Goal: Information Seeking & Learning: Learn about a topic

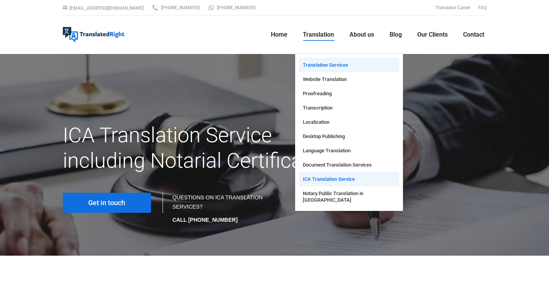
click at [332, 64] on span "Translation Services" at bounding box center [325, 65] width 45 height 7
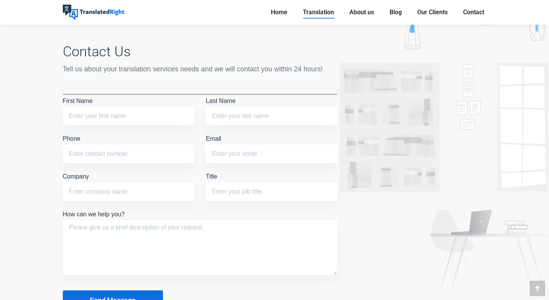
scroll to position [3000, 0]
click at [358, 13] on span "About us" at bounding box center [362, 12] width 25 height 8
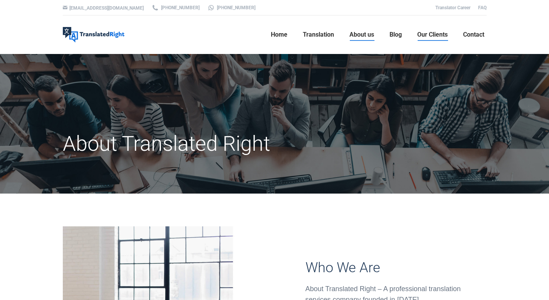
click at [426, 36] on span "Our Clients" at bounding box center [433, 35] width 30 height 8
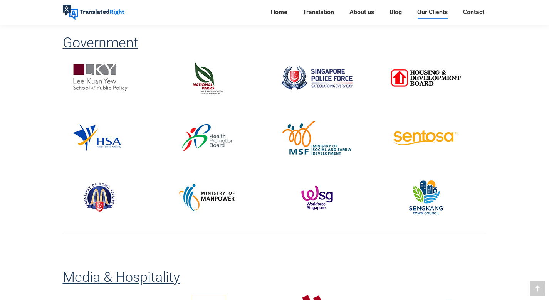
scroll to position [649, 0]
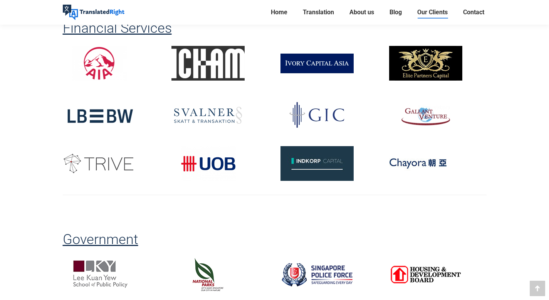
click at [258, 71] on div at bounding box center [220, 70] width 109 height 48
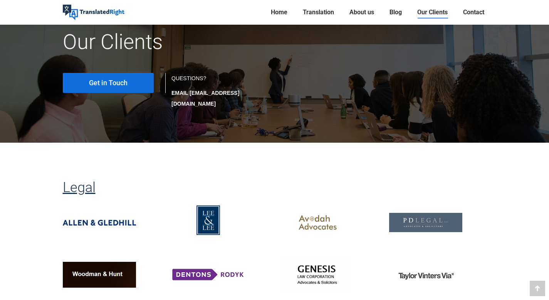
scroll to position [0, 0]
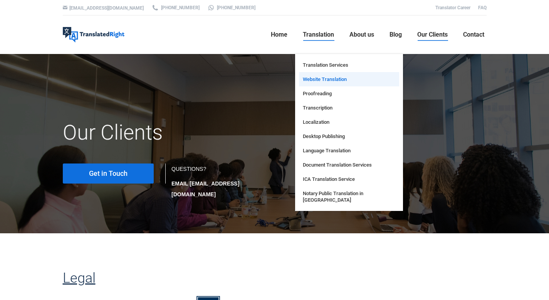
click at [334, 74] on link "Website Translation" at bounding box center [349, 79] width 100 height 14
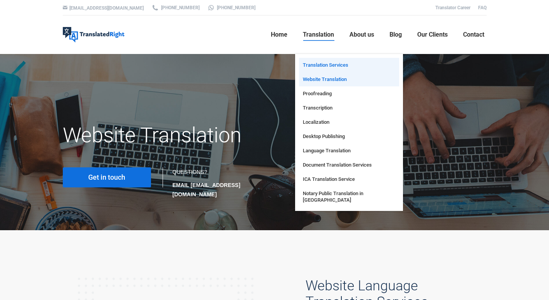
click at [328, 62] on span "Translation Services" at bounding box center [325, 65] width 45 height 7
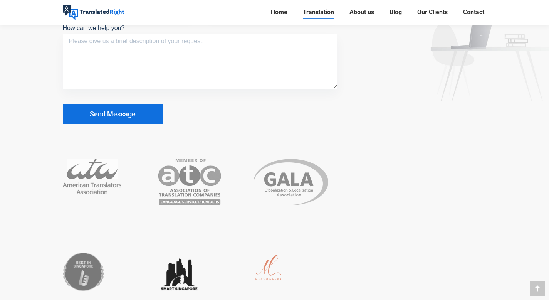
scroll to position [3185, 0]
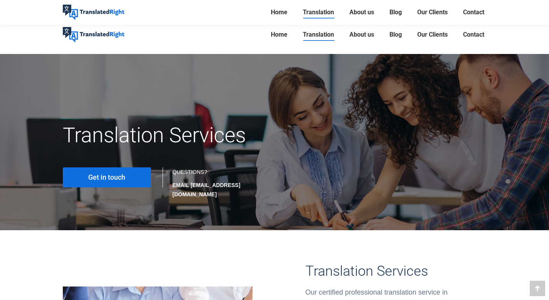
scroll to position [3000, 0]
